Goal: Task Accomplishment & Management: Manage account settings

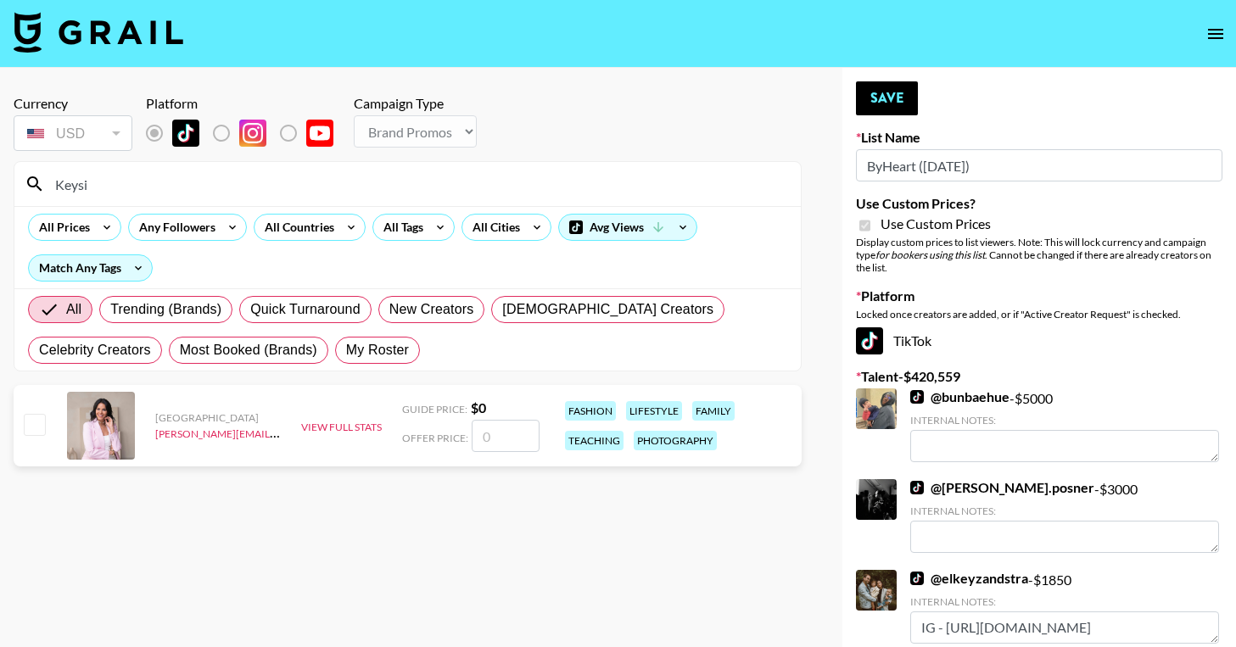
select select "Brand"
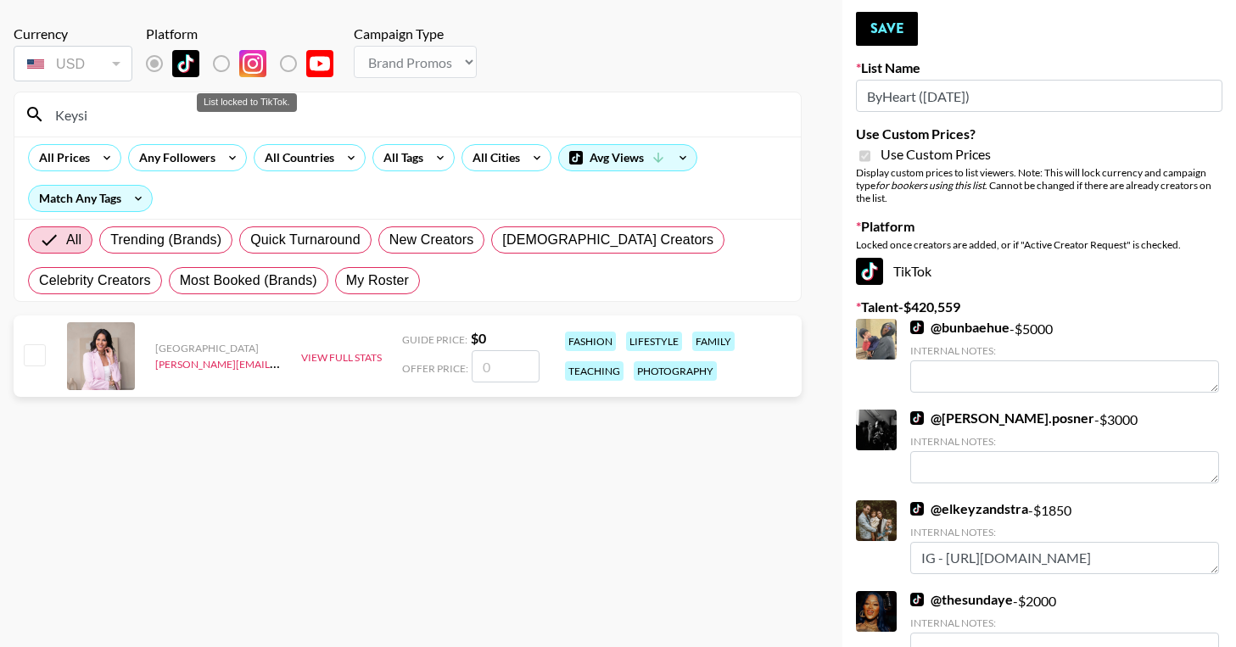
click at [220, 65] on label "List locked to TikTok." at bounding box center [235, 64] width 63 height 36
click at [482, 368] on input "number" at bounding box center [506, 366] width 68 height 32
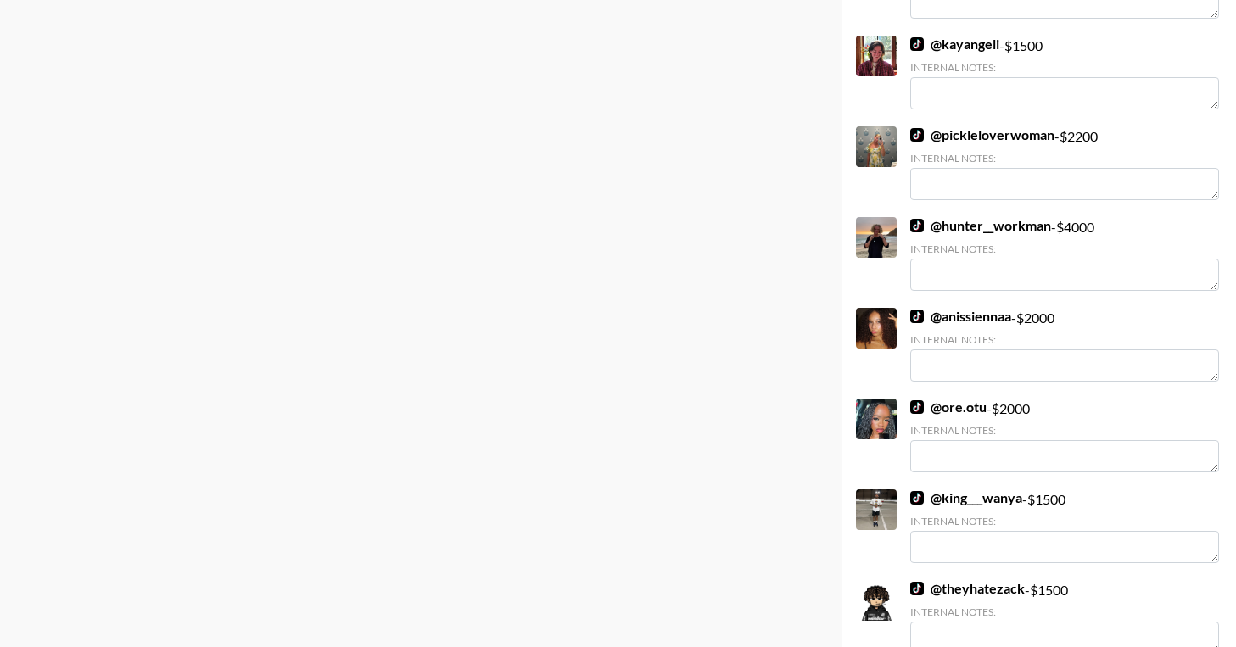
scroll to position [0, 0]
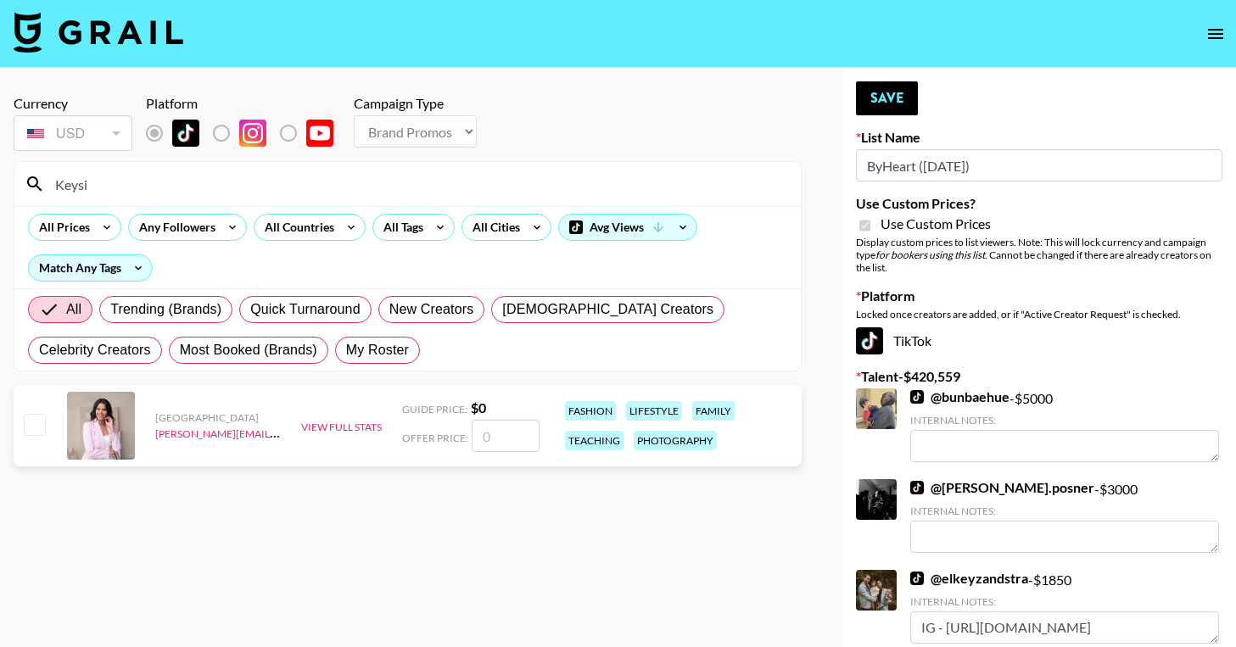
click at [1209, 33] on icon "open drawer" at bounding box center [1215, 34] width 15 height 10
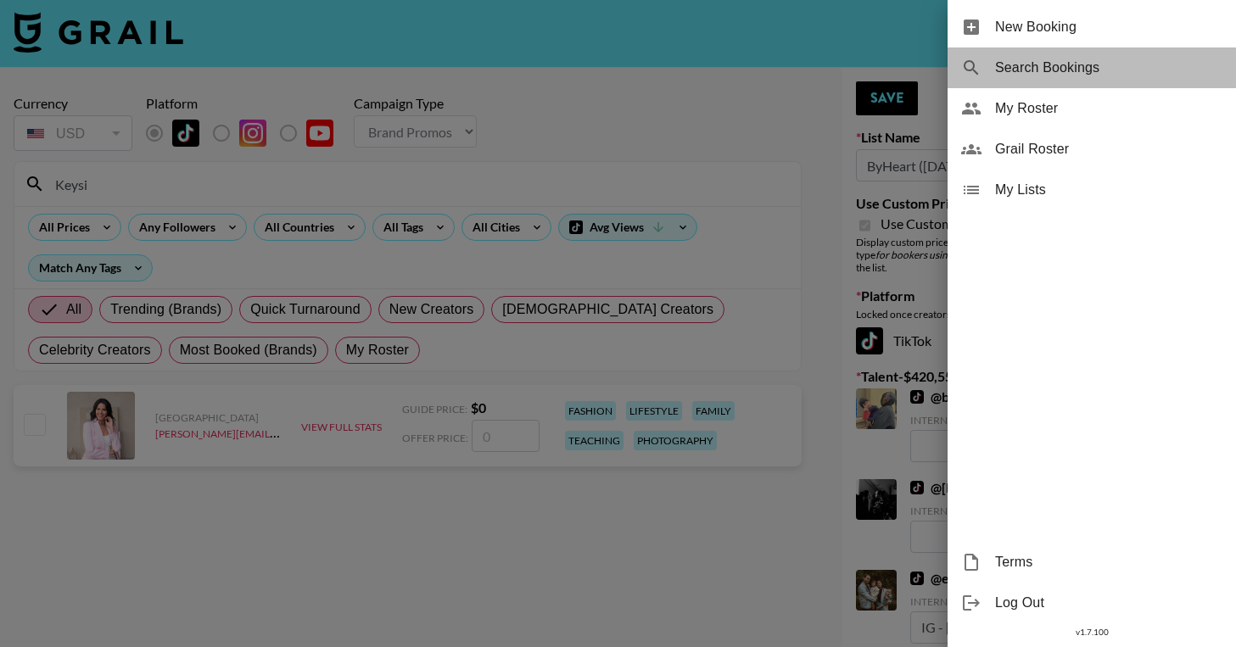
click at [1080, 70] on span "Search Bookings" at bounding box center [1108, 68] width 227 height 20
select select "id"
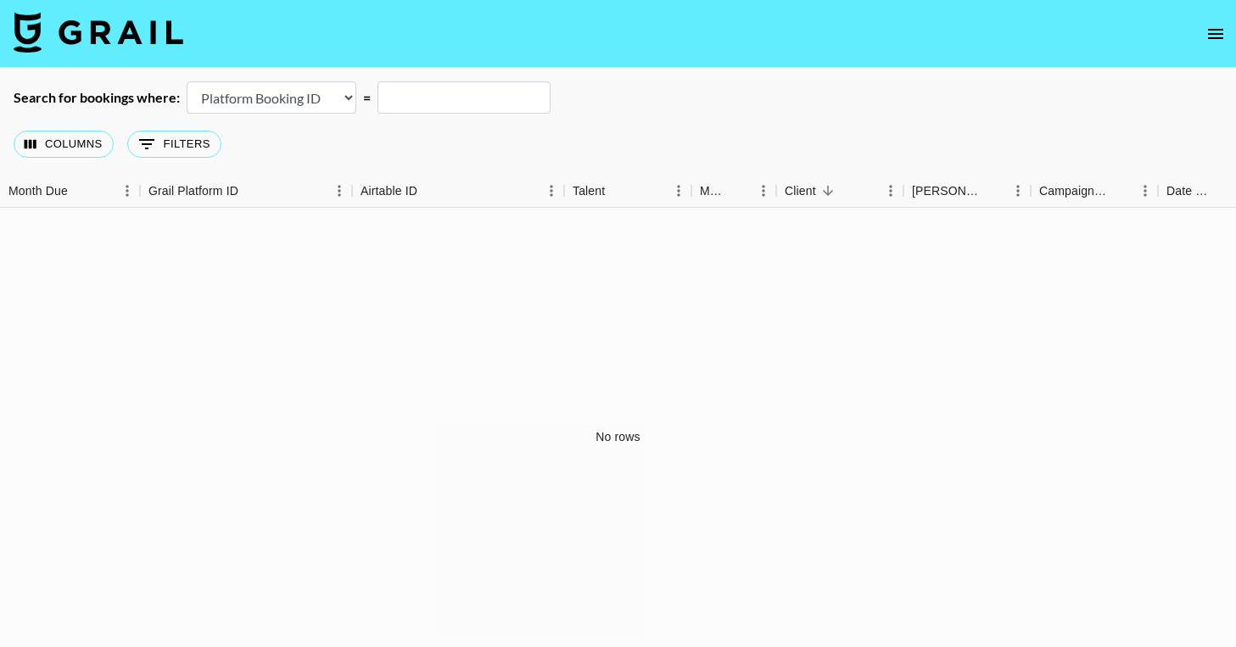
click at [1218, 33] on icon "open drawer" at bounding box center [1215, 34] width 15 height 10
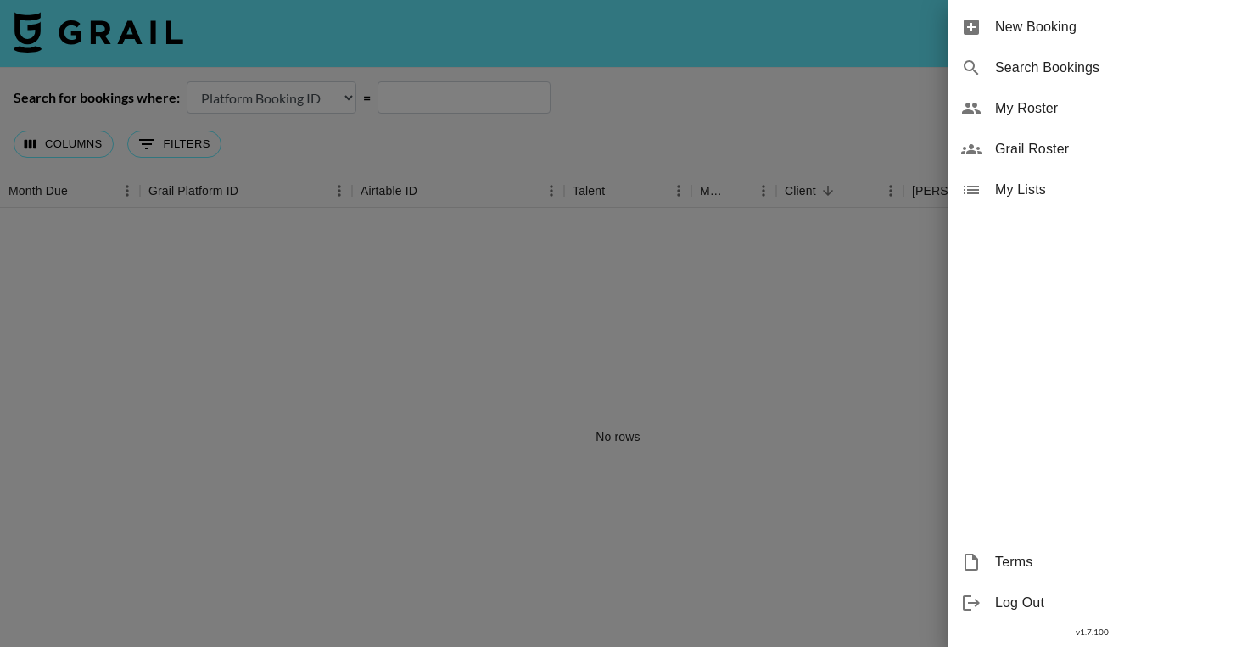
click at [1068, 29] on span "New Booking" at bounding box center [1108, 27] width 227 height 20
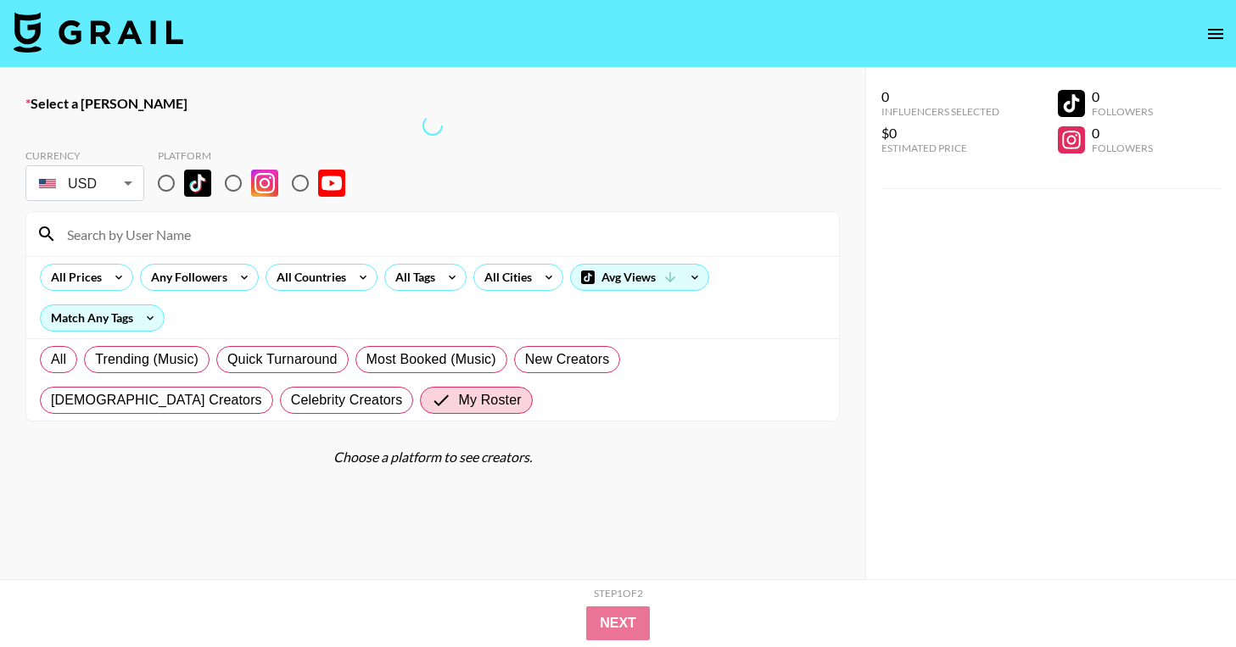
click at [1206, 81] on div "0 Influencers Selected $0 Estimated Price 0 Followers 0 Followers" at bounding box center [1051, 135] width 339 height 108
click at [1216, 31] on icon "open drawer" at bounding box center [1216, 34] width 20 height 20
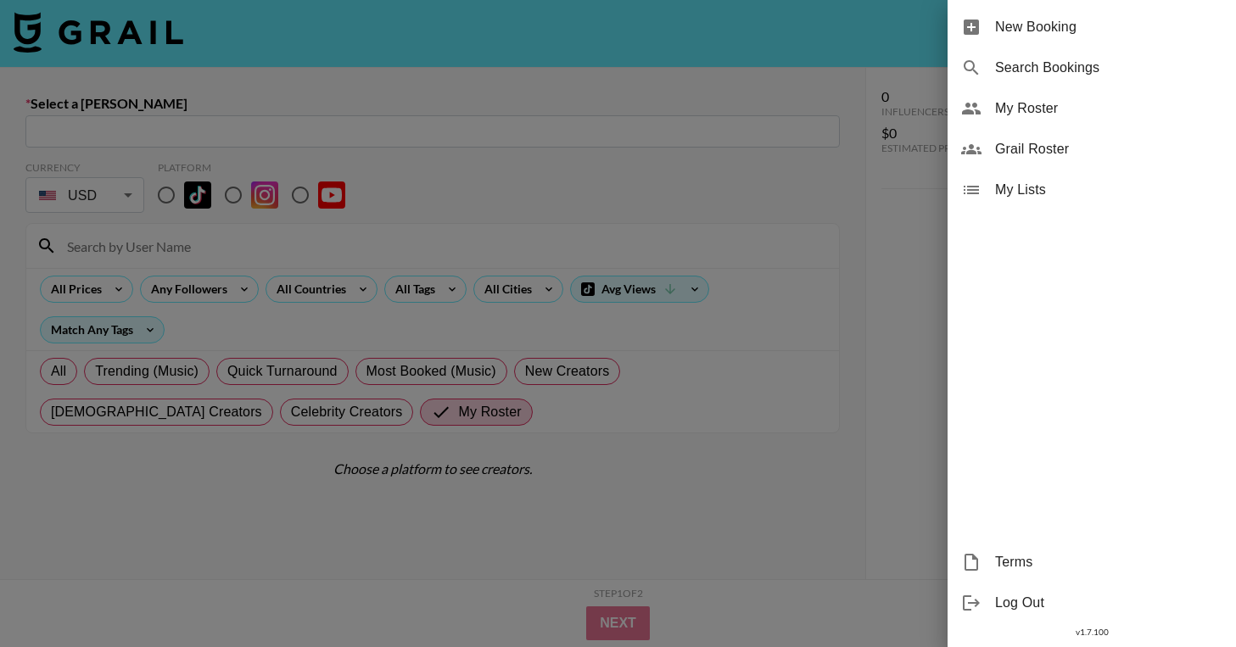
click at [1040, 149] on span "Grail Roster" at bounding box center [1108, 149] width 227 height 20
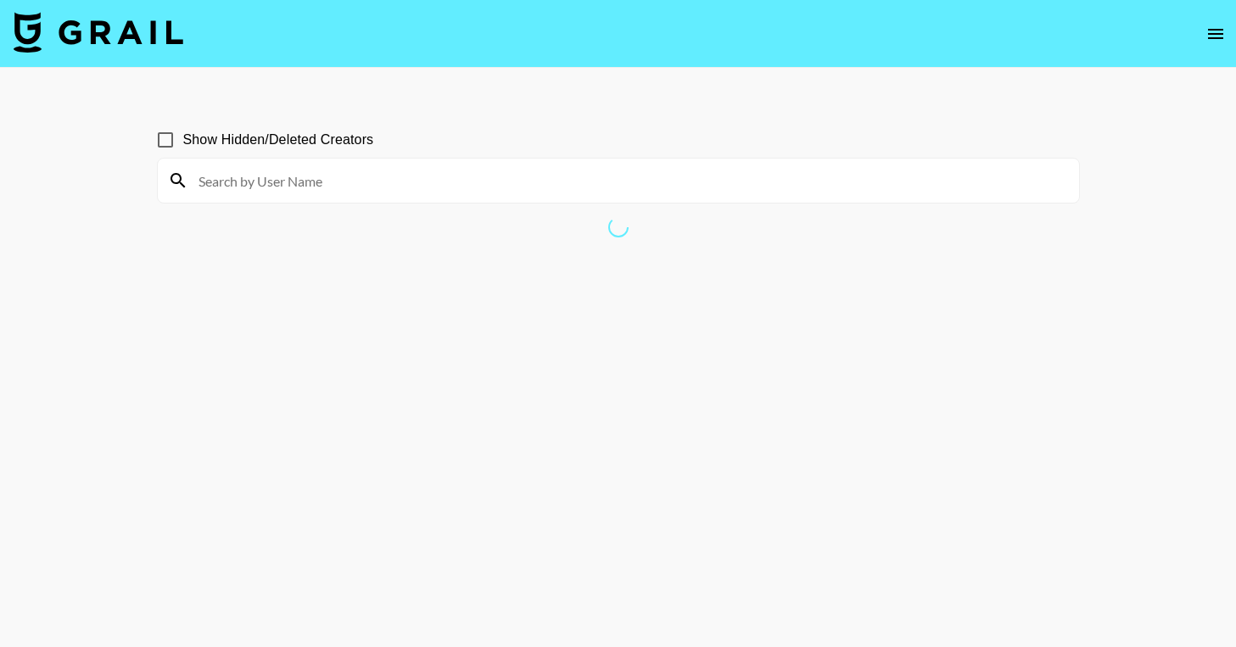
click at [1212, 31] on icon "open drawer" at bounding box center [1216, 34] width 20 height 20
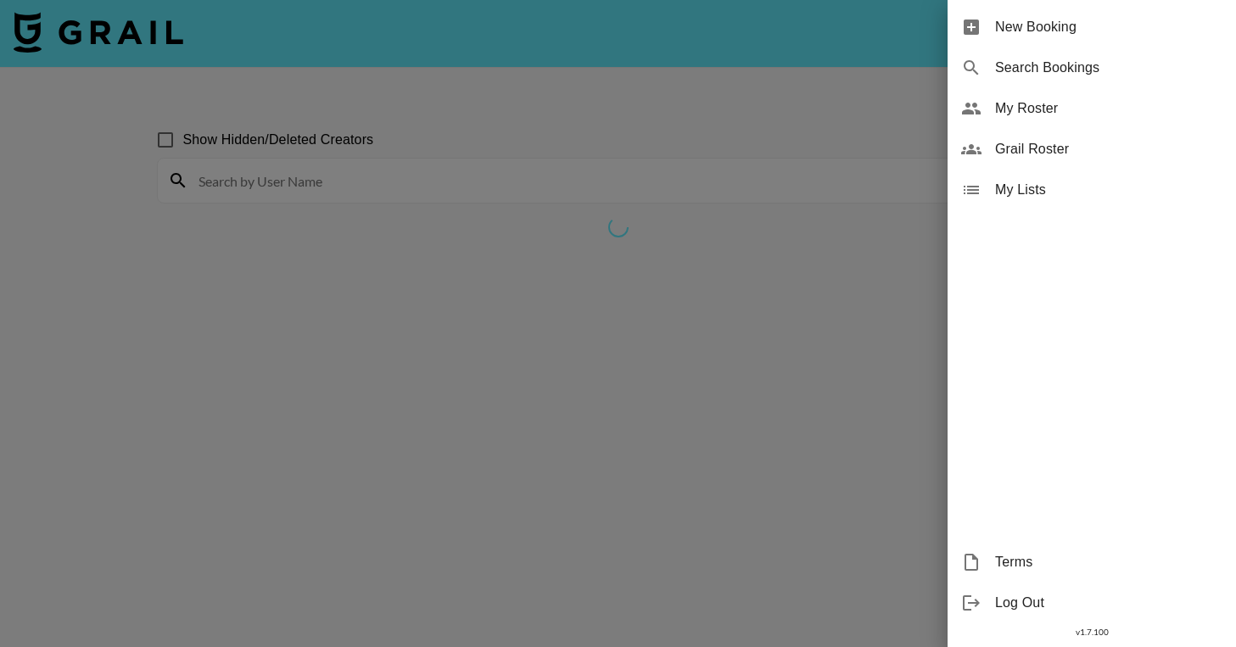
click at [1053, 181] on span "My Lists" at bounding box center [1108, 190] width 227 height 20
